Goal: Information Seeking & Learning: Learn about a topic

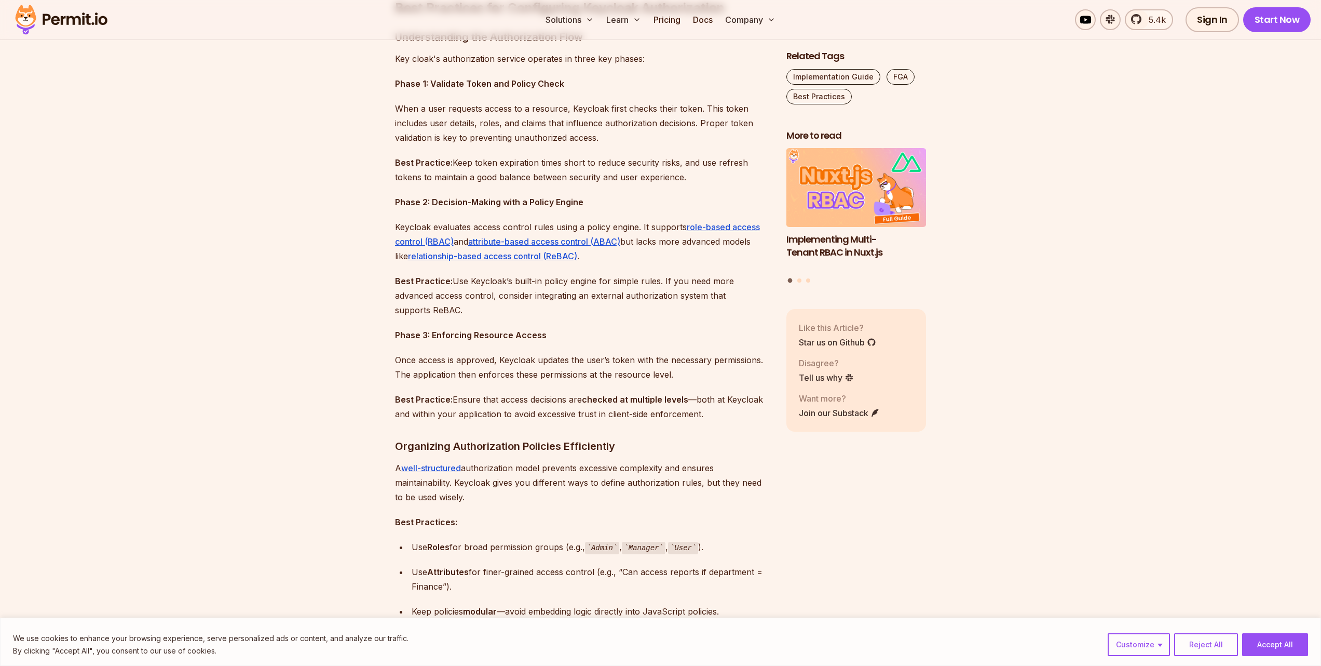
scroll to position [872, 0]
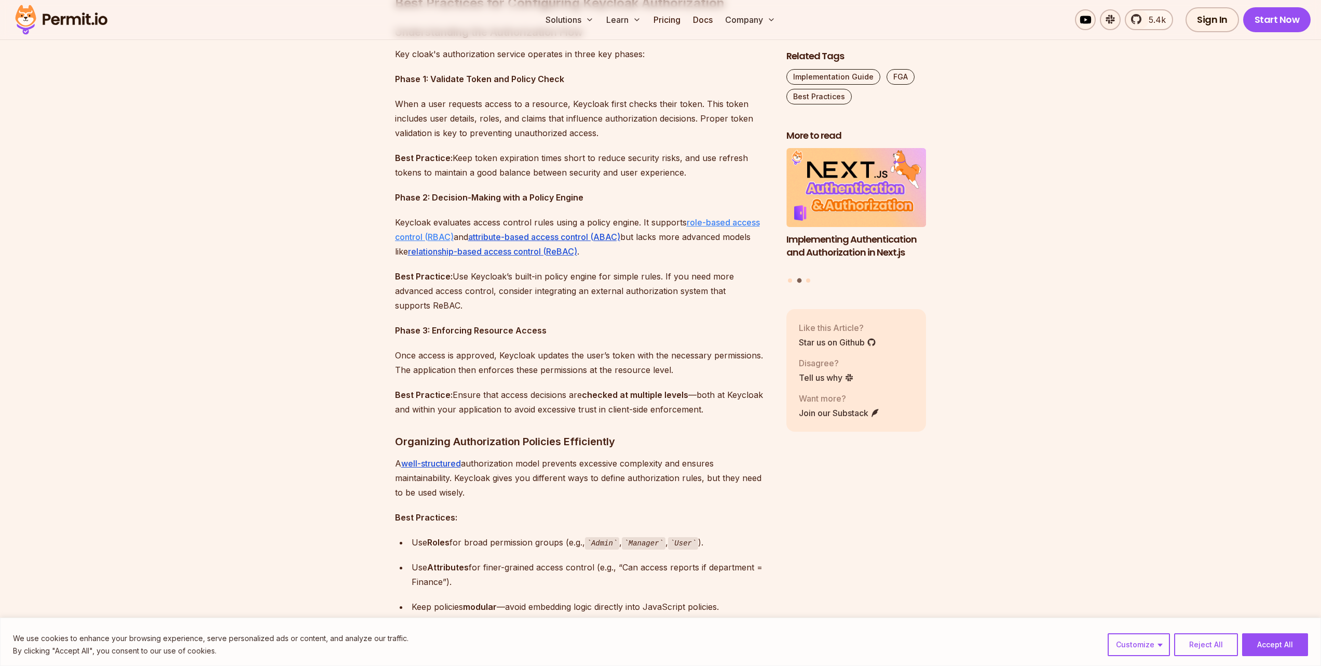
click at [433, 239] on link "role-based access control (RBAC)" at bounding box center [577, 229] width 365 height 25
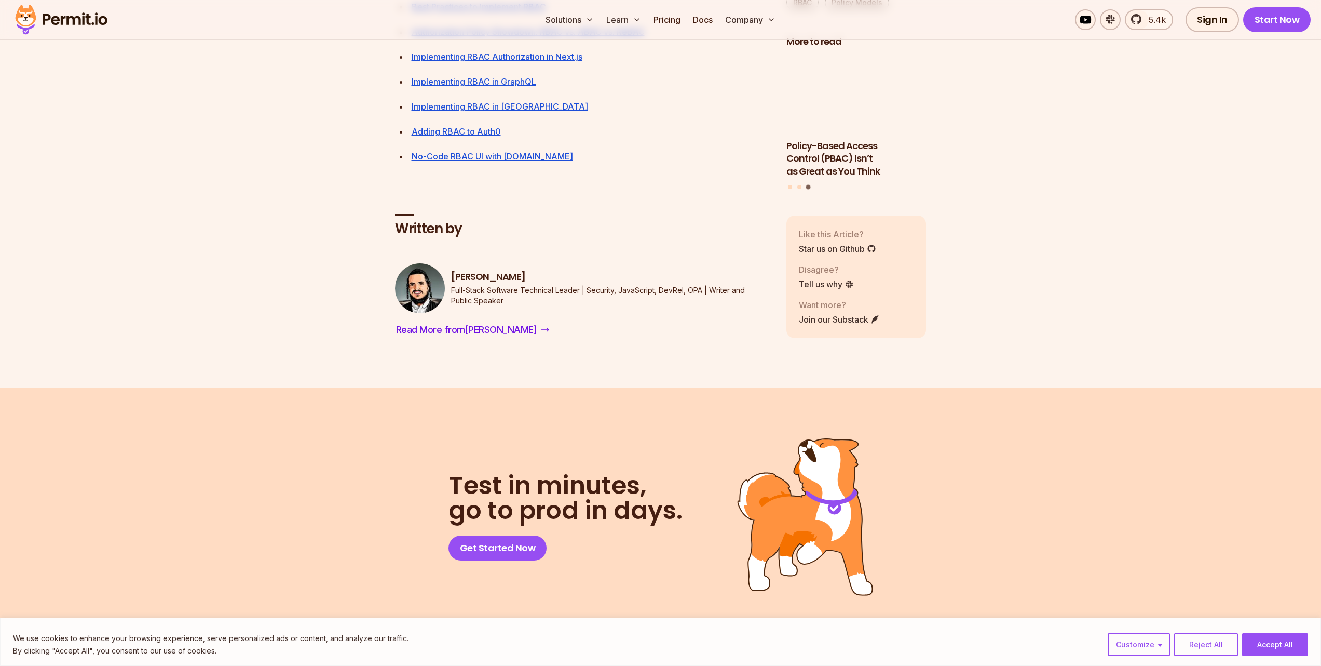
scroll to position [4050, 0]
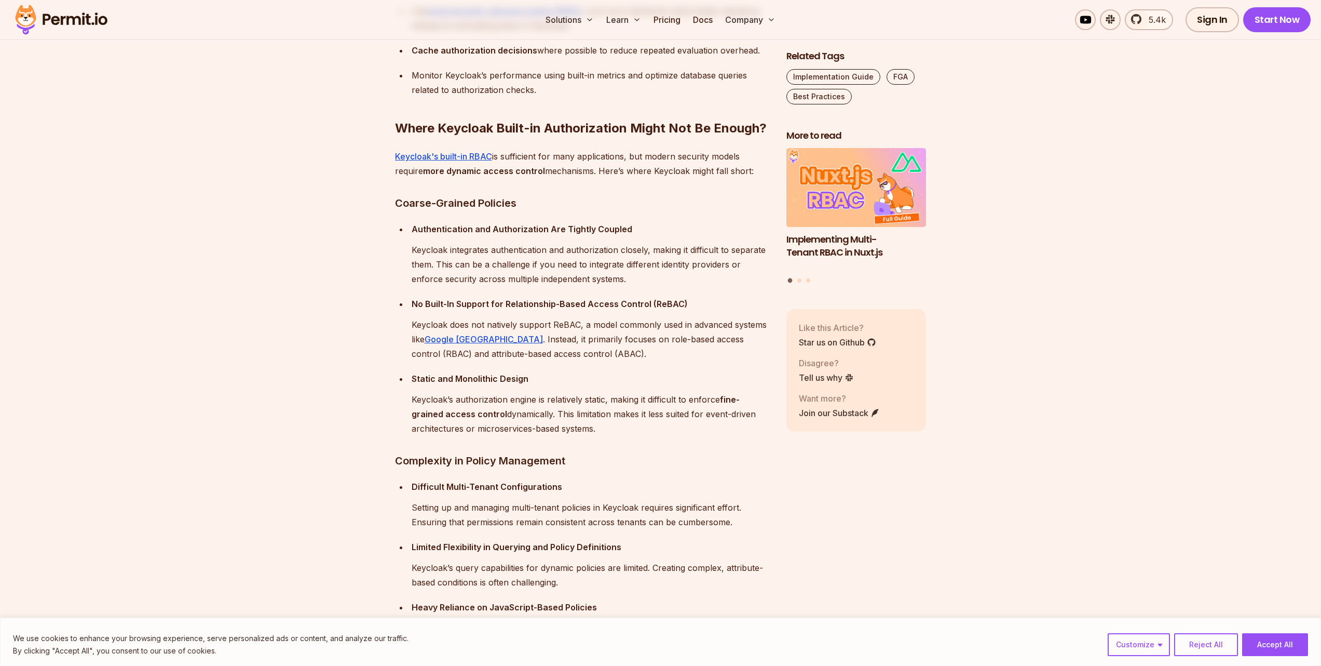
scroll to position [2076, 0]
